Goal: Check status: Check status

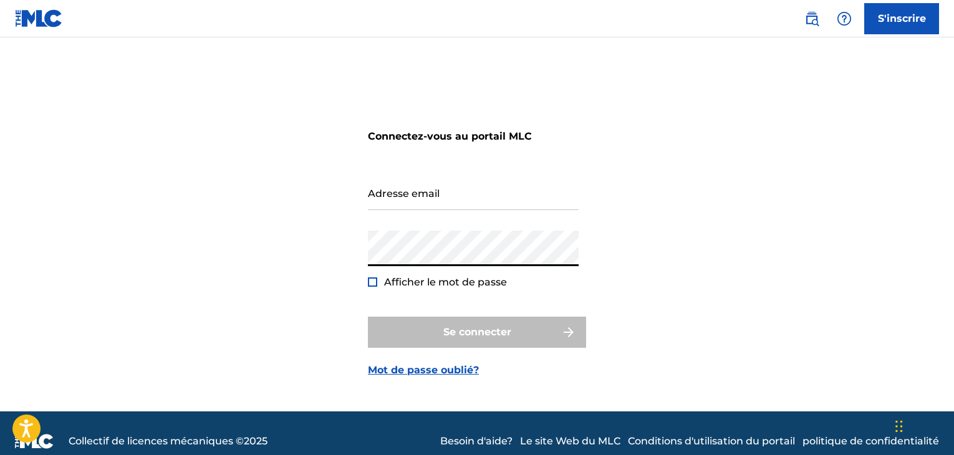
type input "[EMAIL_ADDRESS][DOMAIN_NAME]"
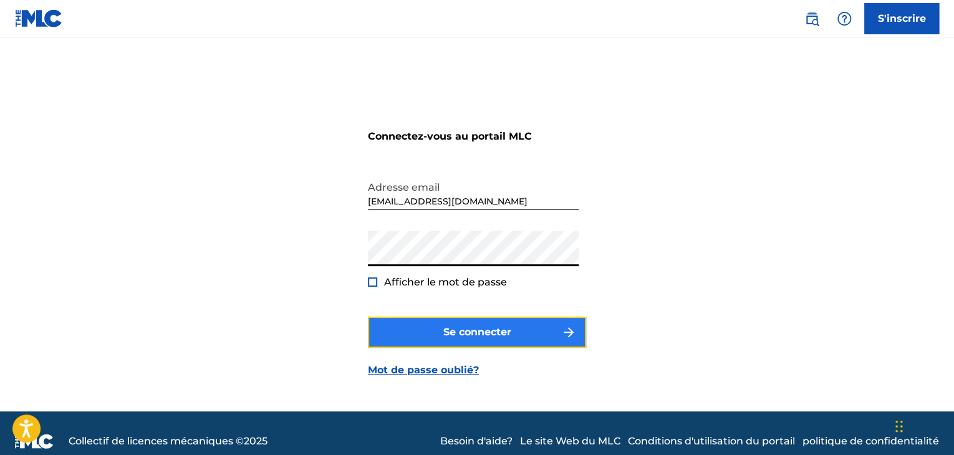
click at [447, 330] on font "Se connecter" at bounding box center [477, 332] width 68 height 12
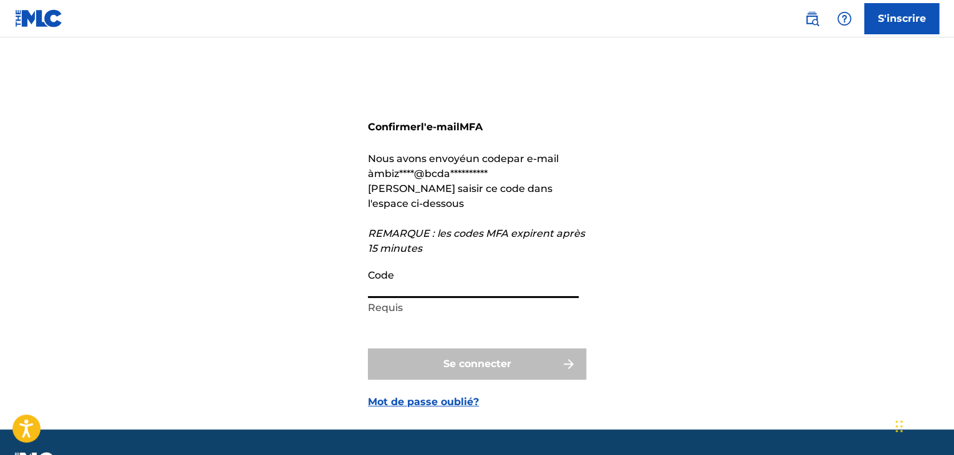
click at [413, 281] on input "Code" at bounding box center [473, 281] width 211 height 36
paste input "287872"
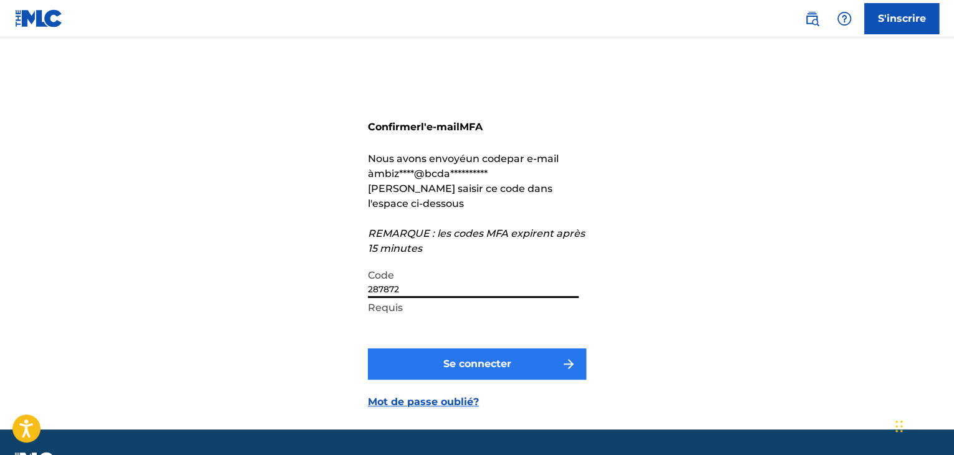
type input "287872"
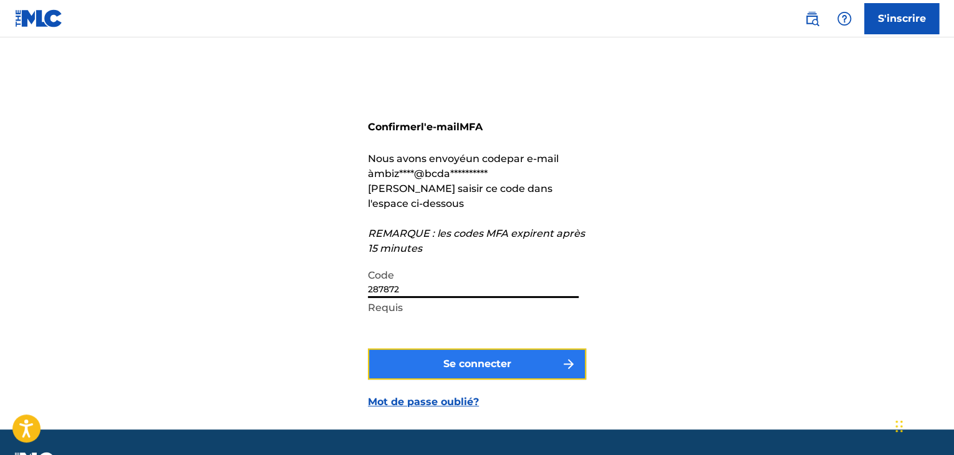
click at [452, 358] on font "Se connecter" at bounding box center [477, 364] width 68 height 12
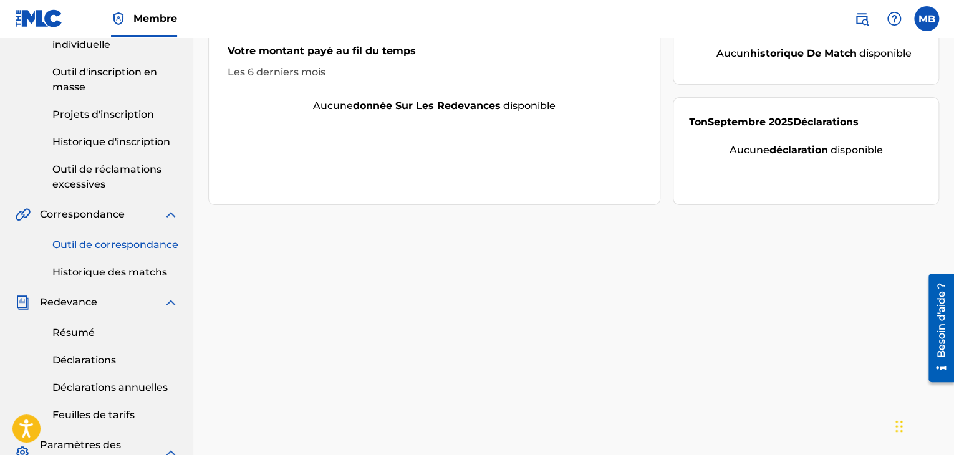
scroll to position [80, 0]
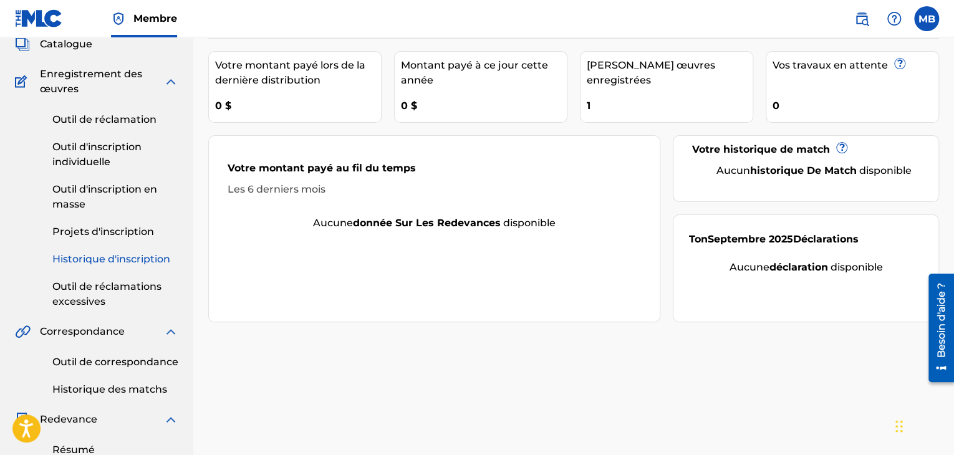
click at [137, 262] on font "Historique d'inscription" at bounding box center [111, 259] width 118 height 12
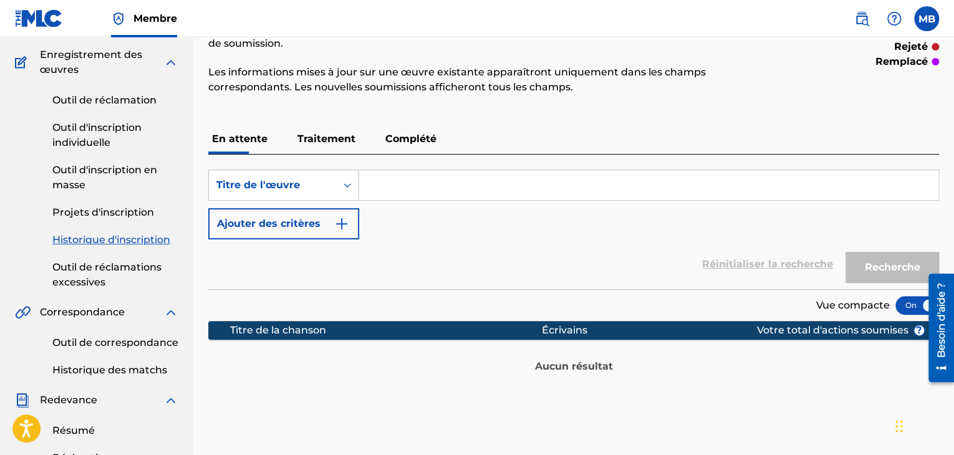
scroll to position [120, 0]
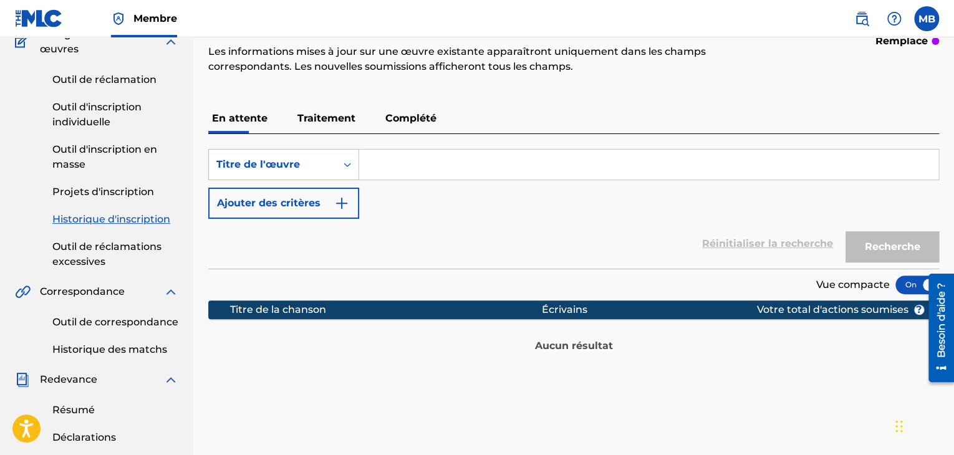
click at [333, 123] on font "Traitement" at bounding box center [326, 118] width 58 height 12
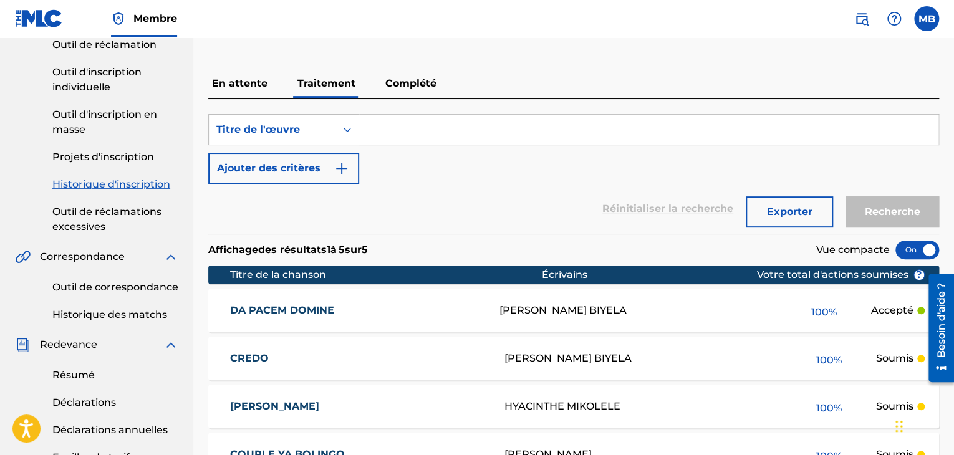
scroll to position [153, 0]
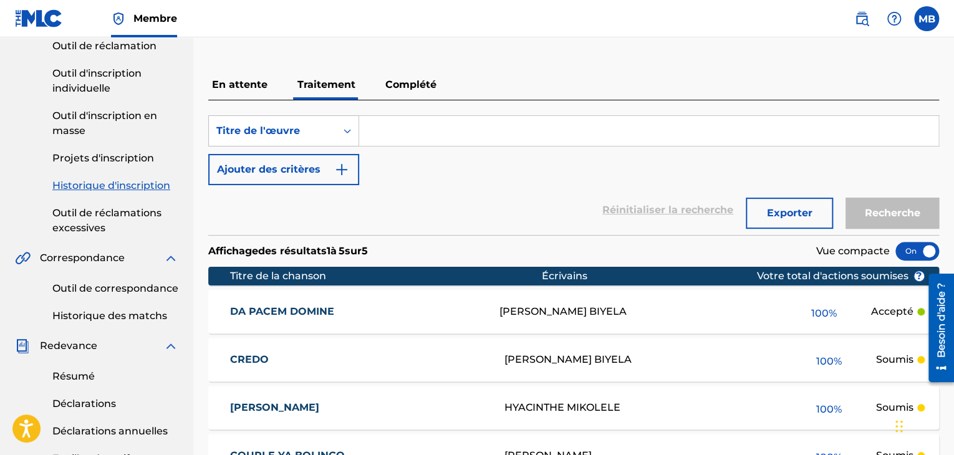
click at [412, 79] on font "Complété" at bounding box center [410, 85] width 51 height 12
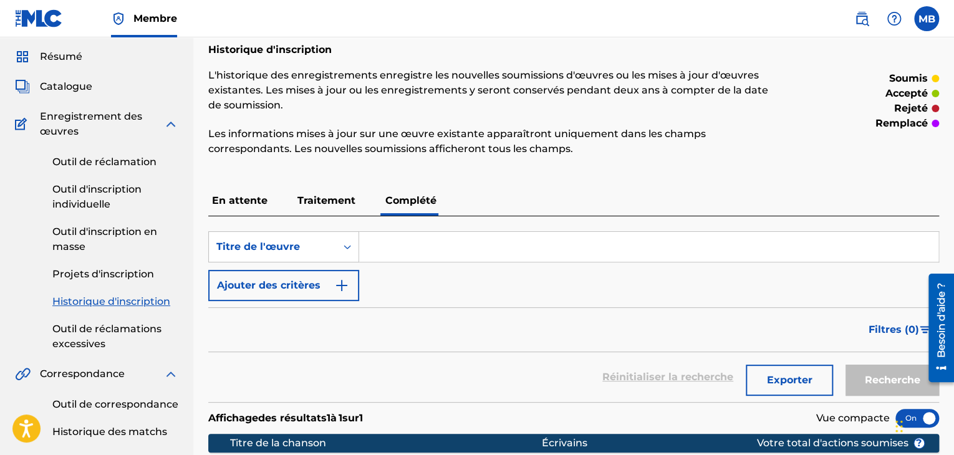
scroll to position [26, 0]
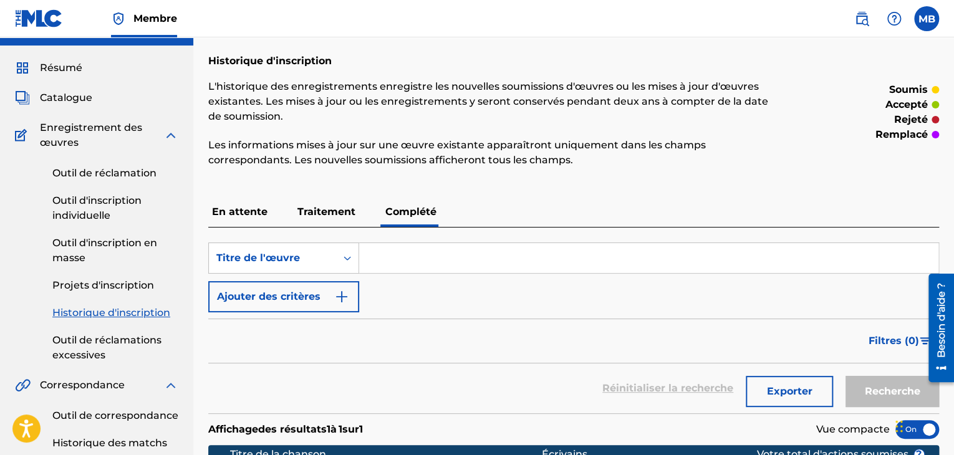
click at [327, 215] on font "Traitement" at bounding box center [326, 212] width 58 height 12
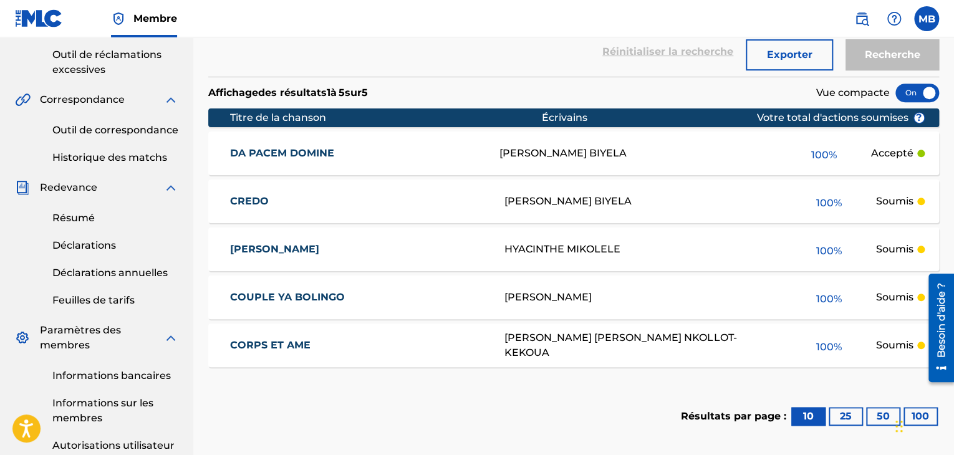
scroll to position [321, 0]
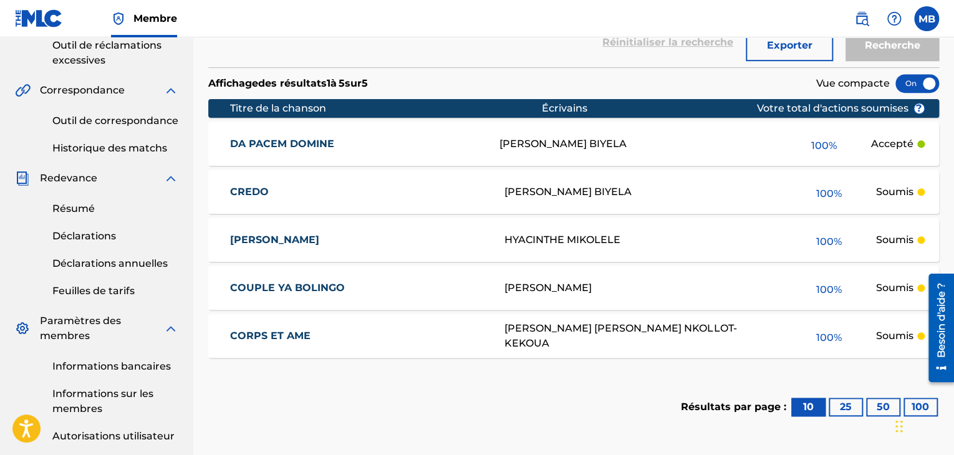
click at [316, 148] on font "DA PACEM DOMINE" at bounding box center [282, 144] width 104 height 12
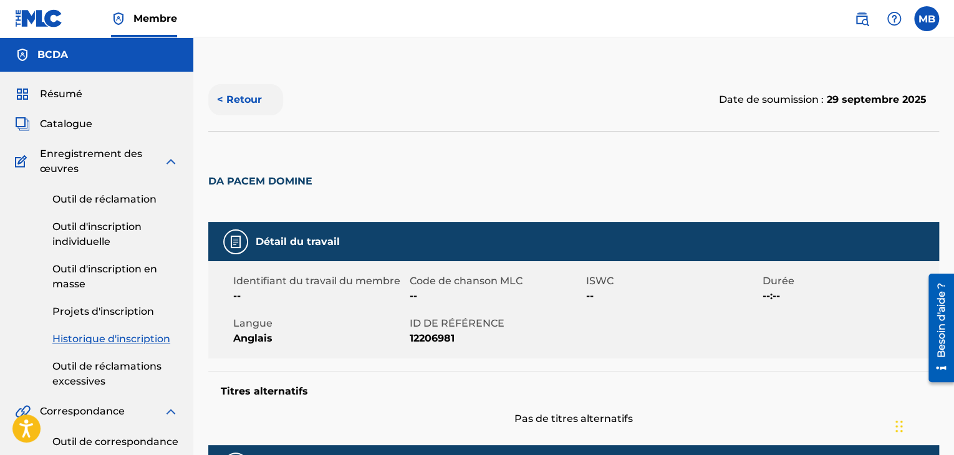
click at [237, 102] on font "< Retour" at bounding box center [239, 100] width 45 height 12
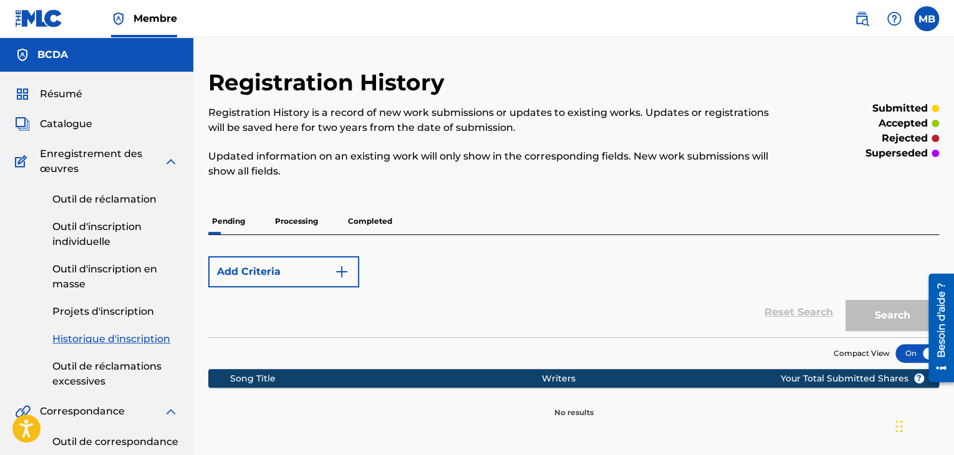
scroll to position [321, 0]
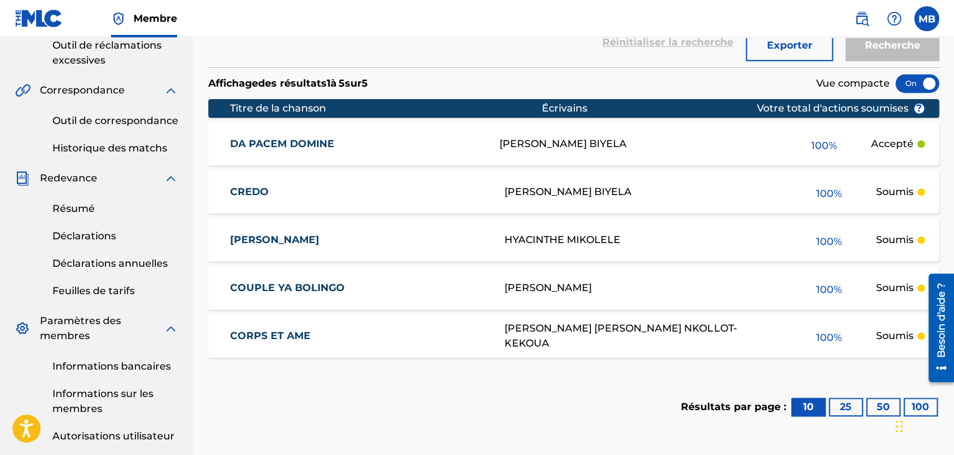
click at [912, 78] on div at bounding box center [918, 83] width 44 height 19
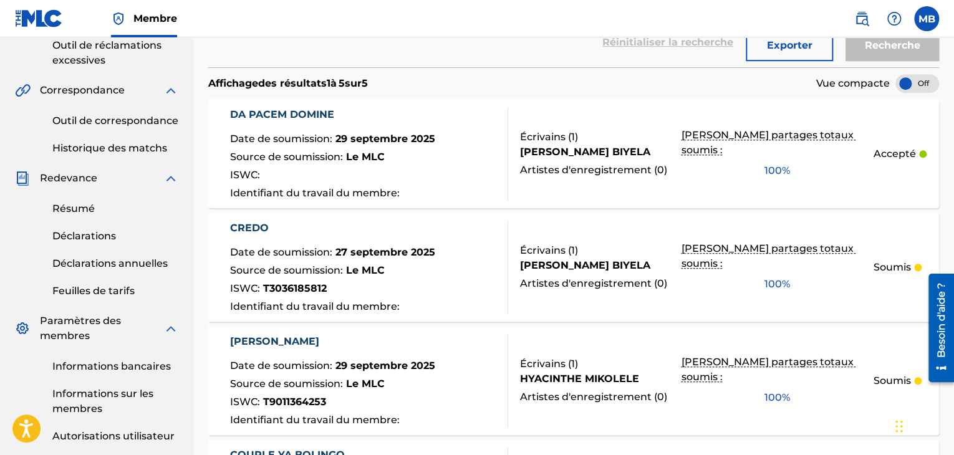
click at [917, 79] on div at bounding box center [918, 83] width 44 height 19
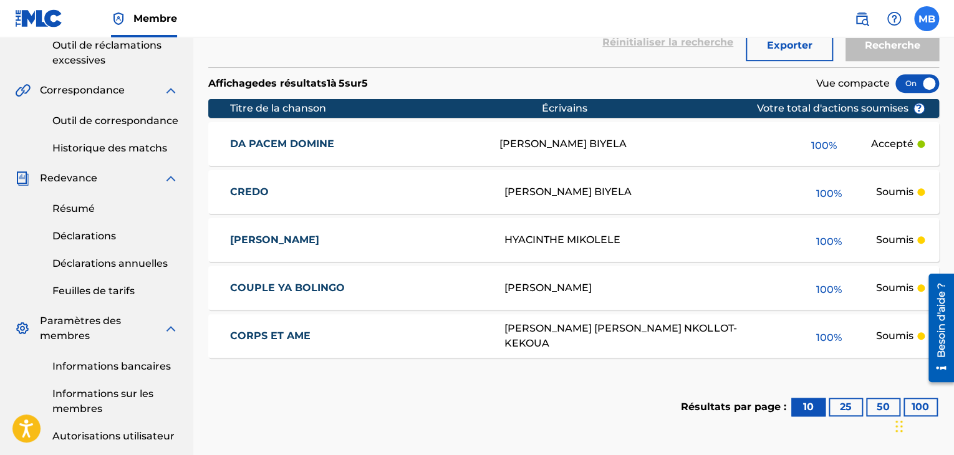
click at [928, 6] on div "MB MB [PERSON_NAME] [EMAIL_ADDRESS][DOMAIN_NAME] Notification Preferences Profi…" at bounding box center [890, 18] width 97 height 25
click at [935, 17] on label at bounding box center [926, 18] width 25 height 25
click at [927, 19] on input "MB [PERSON_NAME] [EMAIL_ADDRESS][DOMAIN_NAME] Notification Preferences Profil S…" at bounding box center [927, 19] width 0 height 0
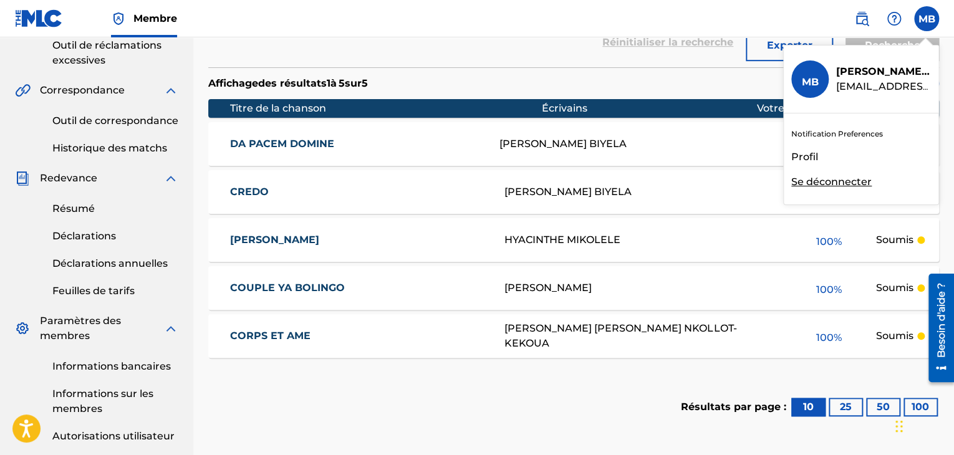
click at [823, 177] on font "Se déconnecter" at bounding box center [831, 182] width 80 height 12
click at [927, 19] on input "MB [PERSON_NAME] [EMAIL_ADDRESS][DOMAIN_NAME] Notification Preferences Profil S…" at bounding box center [927, 19] width 0 height 0
